Goal: Download file/media

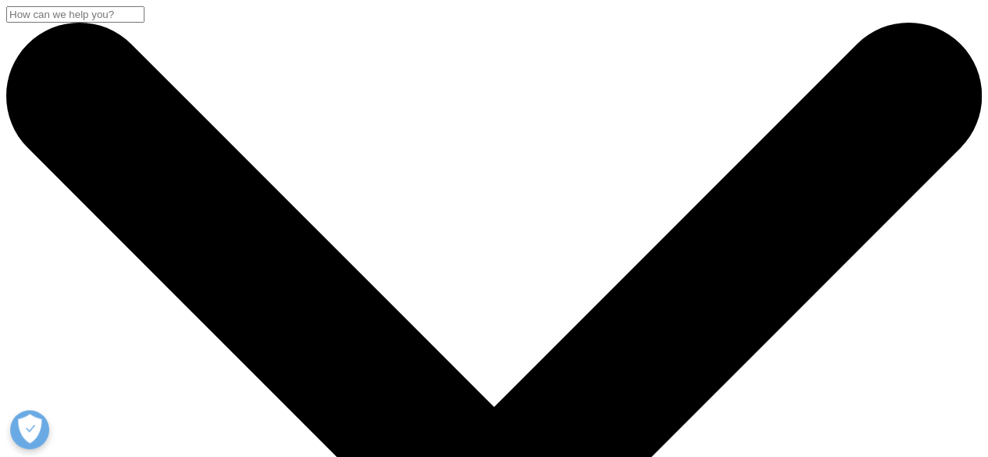
drag, startPoint x: 39, startPoint y: 207, endPoint x: 210, endPoint y: 344, distance: 218.9
copy div "Biosimilars in the United States 2023-2027"
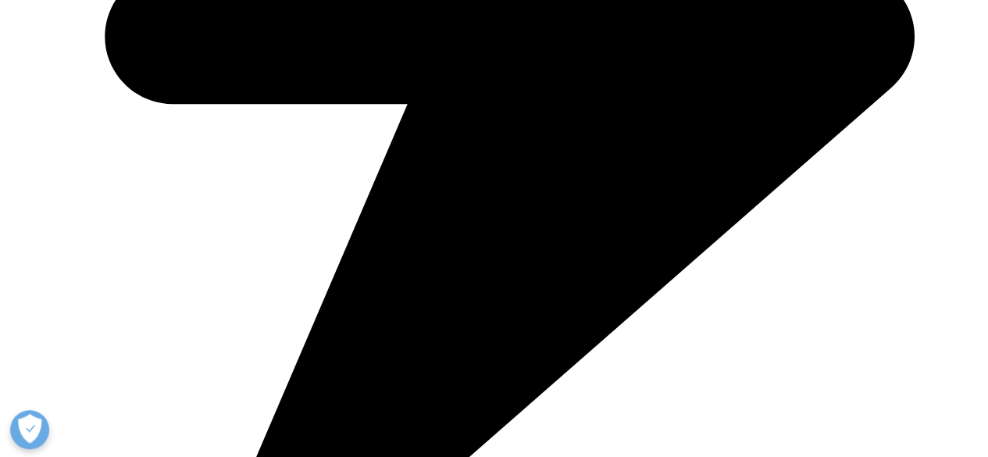
scroll to position [910, 0]
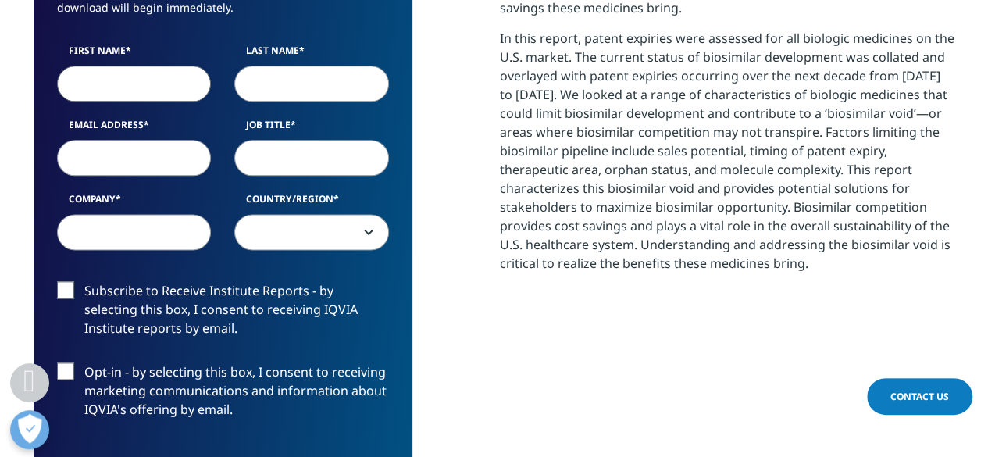
click at [139, 82] on input "First Name" at bounding box center [134, 84] width 155 height 36
type input "[PERSON_NAME]"
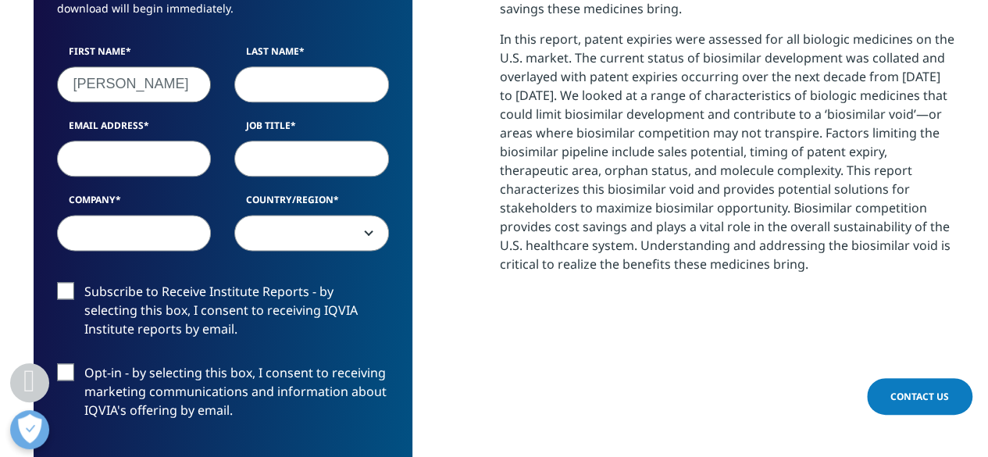
type input "Molyneux"
type input "[PERSON_NAME][EMAIL_ADDRESS][DOMAIN_NAME]"
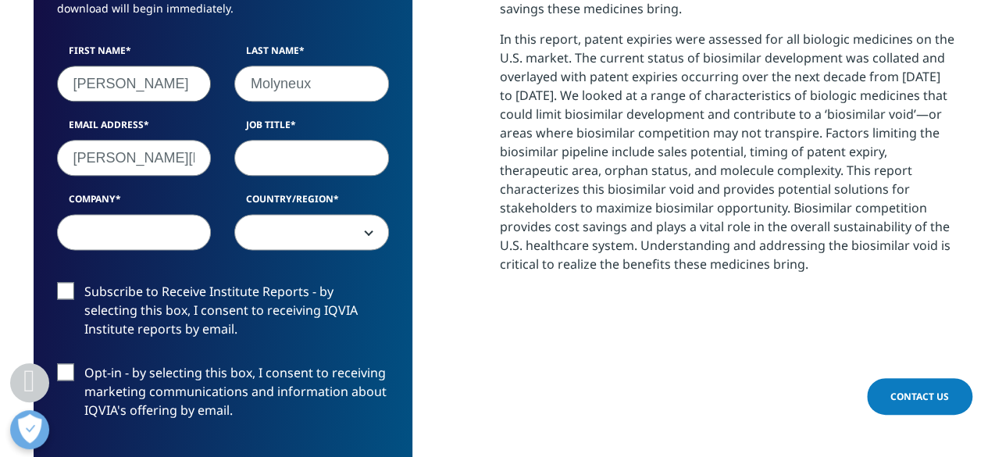
select select "[GEOGRAPHIC_DATA]"
drag, startPoint x: 77, startPoint y: 157, endPoint x: 383, endPoint y: 155, distance: 306.8
click at [383, 155] on div "First Name [PERSON_NAME] Last Name [GEOGRAPHIC_DATA] Email Address [PERSON_NAME…" at bounding box center [222, 155] width 355 height 223
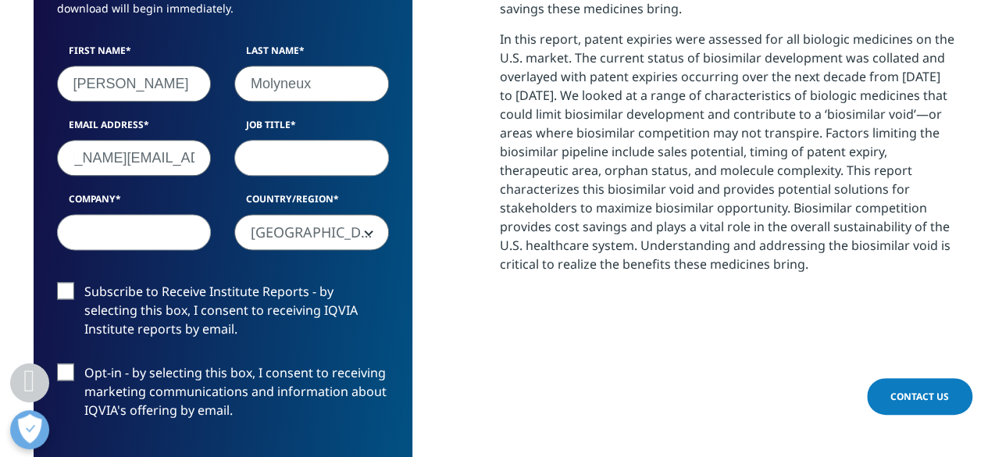
type input "[PERSON_NAME][EMAIL_ADDRESS][PERSON_NAME][DOMAIN_NAME]"
click at [329, 146] on input "Job Title" at bounding box center [311, 158] width 155 height 36
type input "Consultant"
click at [111, 244] on input "Company" at bounding box center [134, 232] width 155 height 36
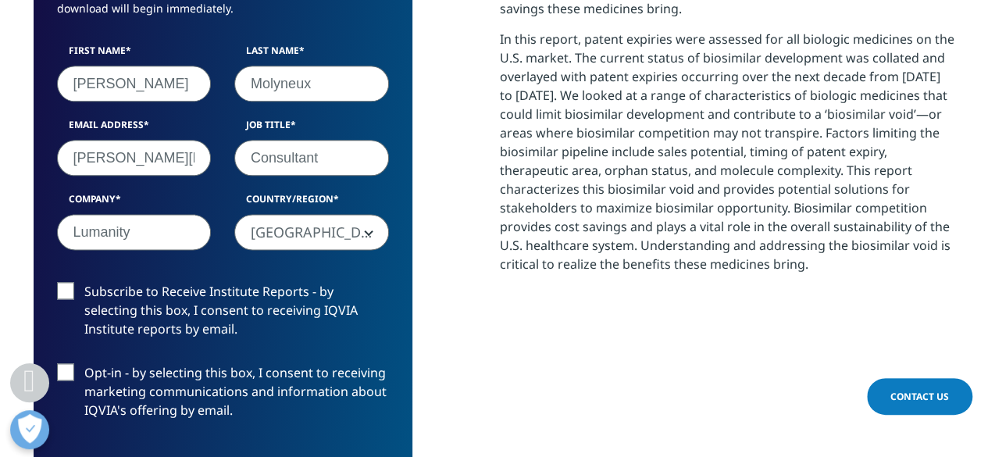
type input "Lumanity"
click at [173, 324] on label "Subscribe to Receive Institute Reports - by selecting this box, I consent to re…" at bounding box center [223, 314] width 332 height 65
click at [84, 282] on input "Subscribe to Receive Institute Reports - by selecting this box, I consent to re…" at bounding box center [84, 282] width 0 height 0
click at [170, 308] on label "Subscribe to Receive Institute Reports - by selecting this box, I consent to re…" at bounding box center [223, 314] width 332 height 65
click at [84, 282] on input "Subscribe to Receive Institute Reports - by selecting this box, I consent to re…" at bounding box center [84, 282] width 0 height 0
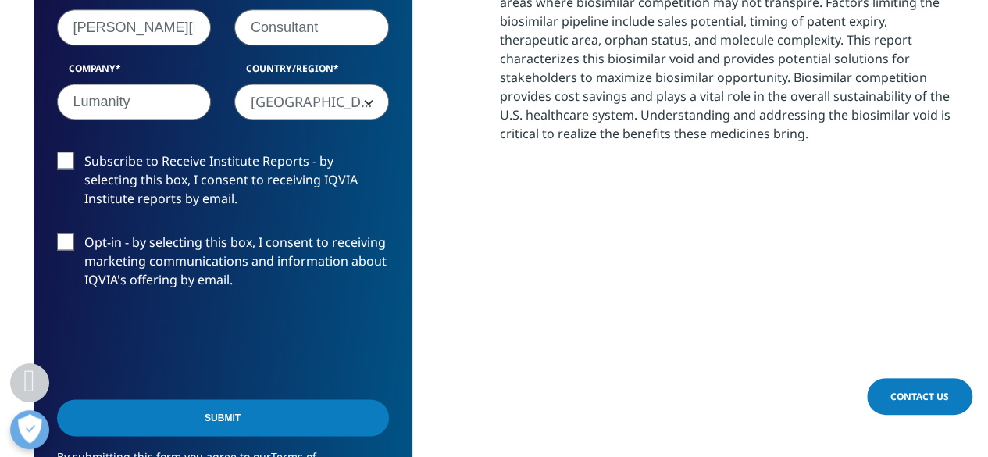
scroll to position [1093, 0]
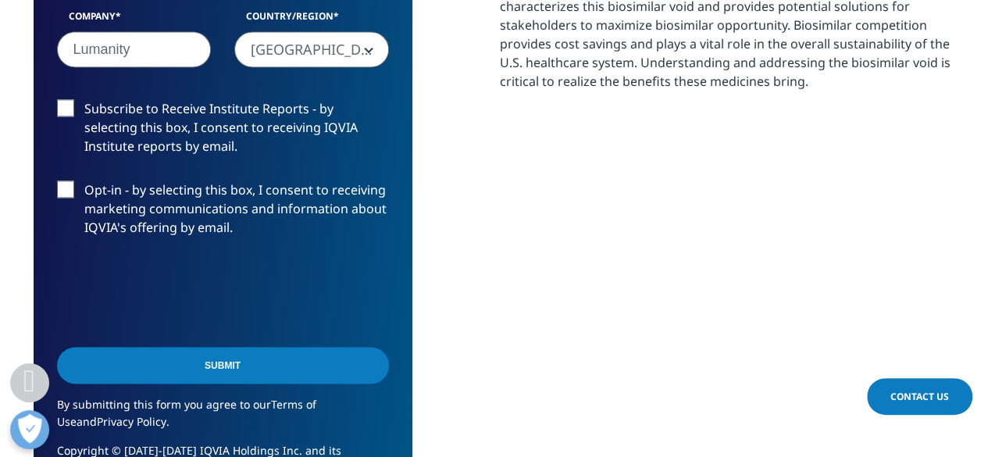
click at [178, 370] on input "Submit" at bounding box center [223, 365] width 332 height 37
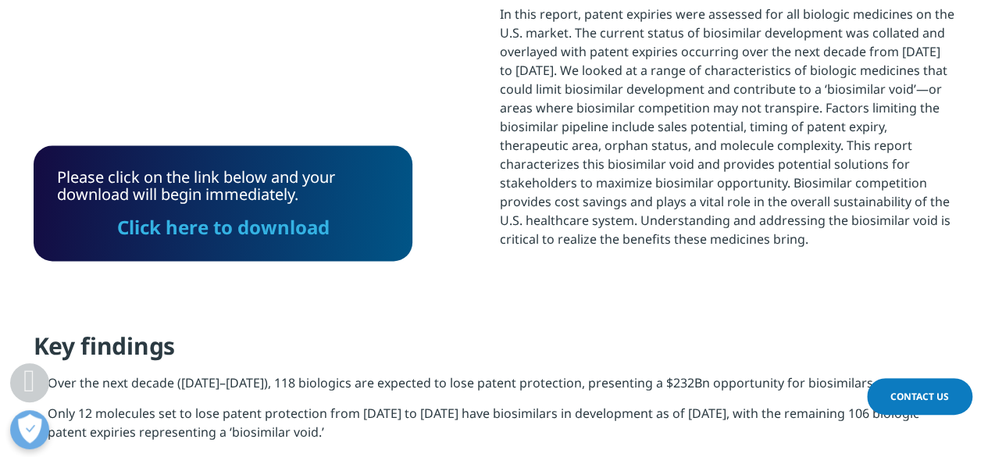
scroll to position [764, 0]
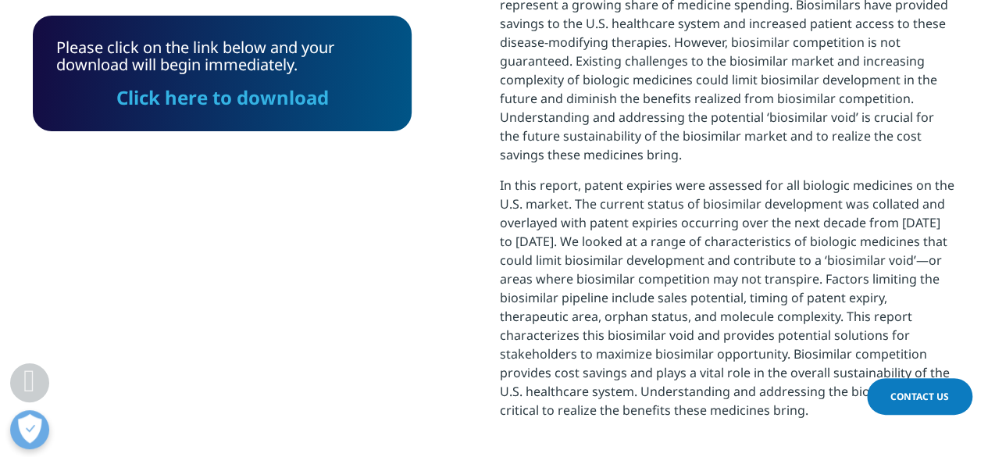
click at [300, 101] on link "Click here to download" at bounding box center [222, 97] width 212 height 26
